Goal: Transaction & Acquisition: Purchase product/service

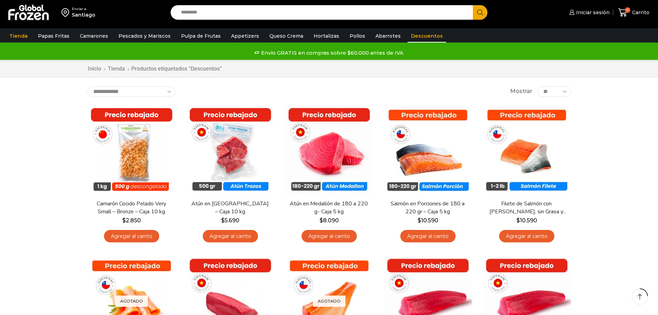
click at [53, 98] on div "Enviar a [GEOGRAPHIC_DATA] Search input Search Iniciar sesión" at bounding box center [329, 231] width 658 height 462
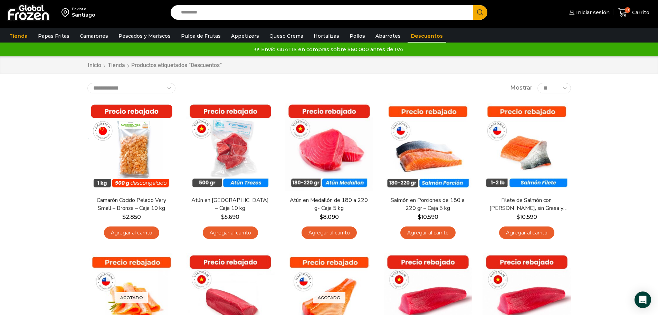
click at [598, 71] on div "Inicio [GEOGRAPHIC_DATA] Productos etiquetados “Descuentos”" at bounding box center [329, 65] width 658 height 18
click at [57, 104] on div "Enviar a Santiago Search input Search Iniciar sesión" at bounding box center [329, 229] width 658 height 458
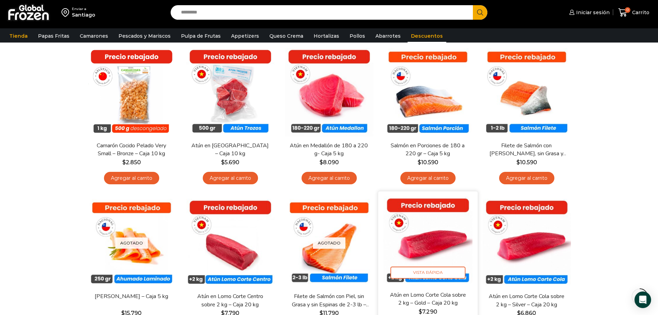
scroll to position [69, 0]
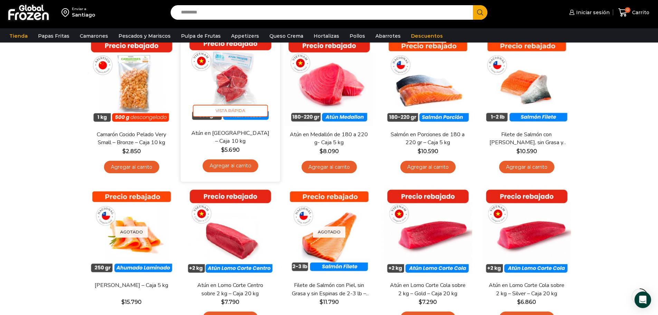
click at [227, 85] on img at bounding box center [230, 79] width 89 height 89
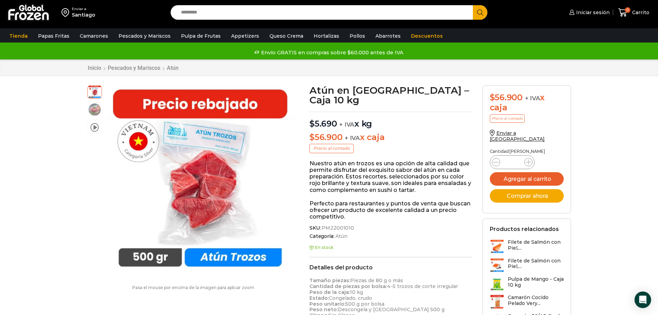
drag, startPoint x: 14, startPoint y: 33, endPoint x: 55, endPoint y: 10, distance: 46.6
click at [14, 33] on link "Tienda" at bounding box center [18, 35] width 25 height 13
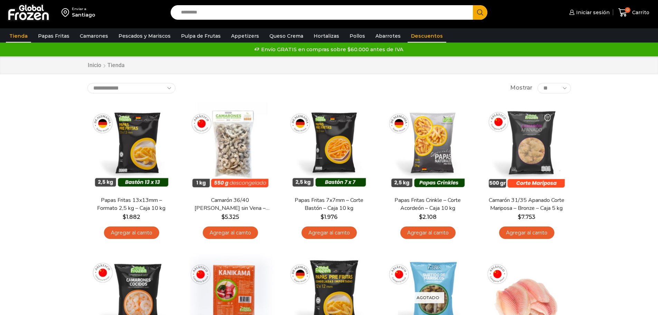
click at [420, 34] on link "Descuentos" at bounding box center [427, 35] width 39 height 13
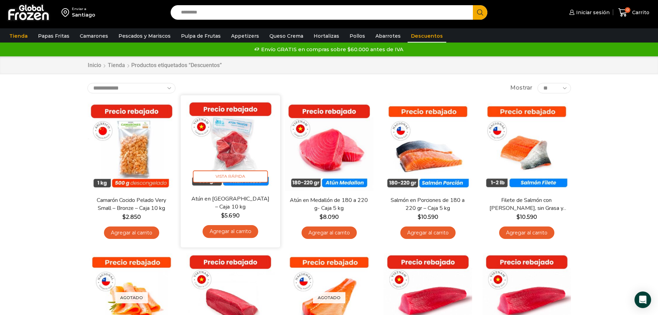
click at [234, 131] on img at bounding box center [230, 144] width 89 height 89
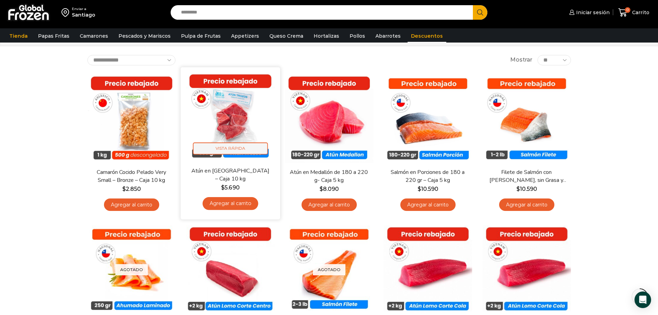
scroll to position [69, 0]
